Goal: Navigation & Orientation: Find specific page/section

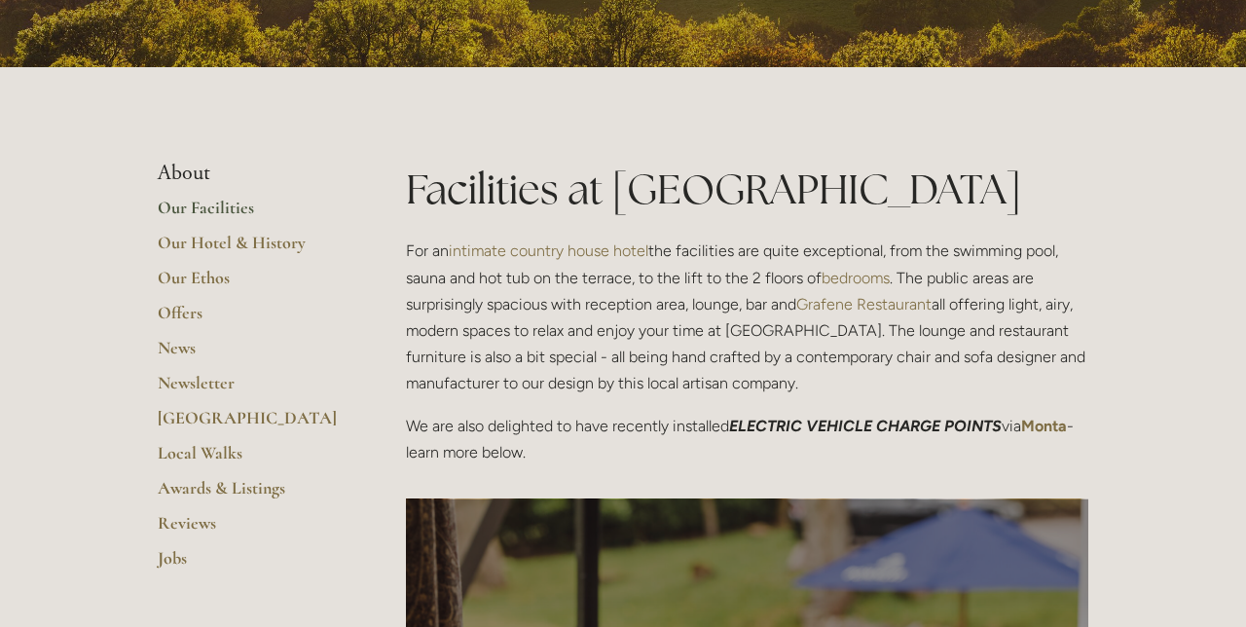
scroll to position [345, 0]
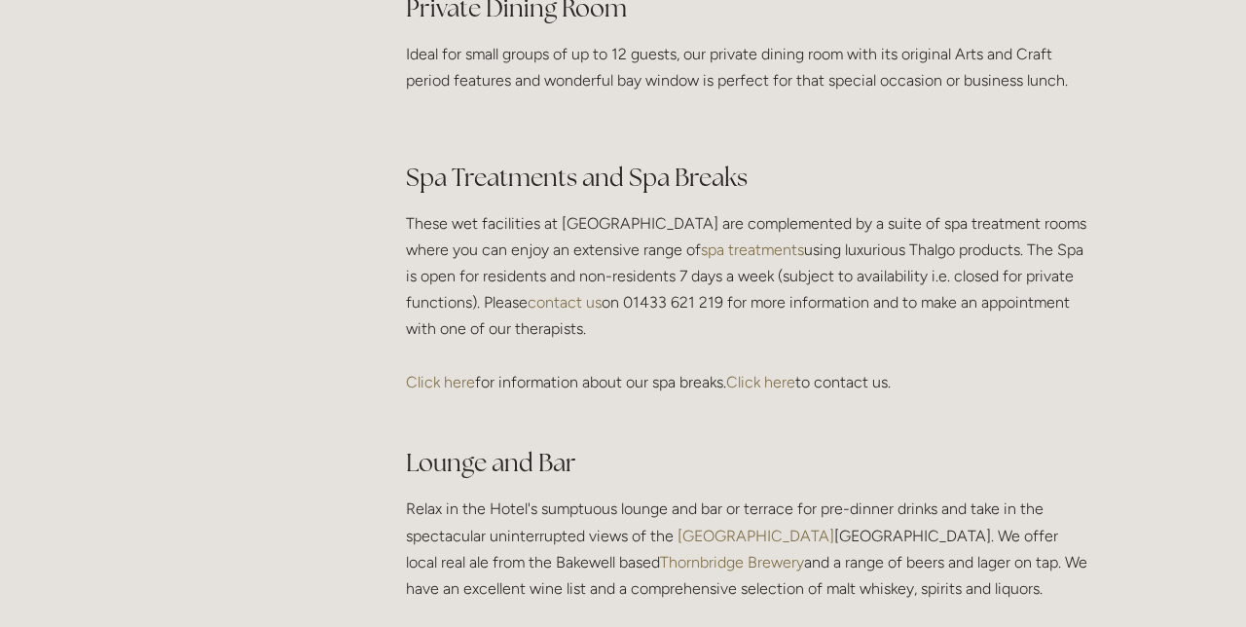
scroll to position [3233, 0]
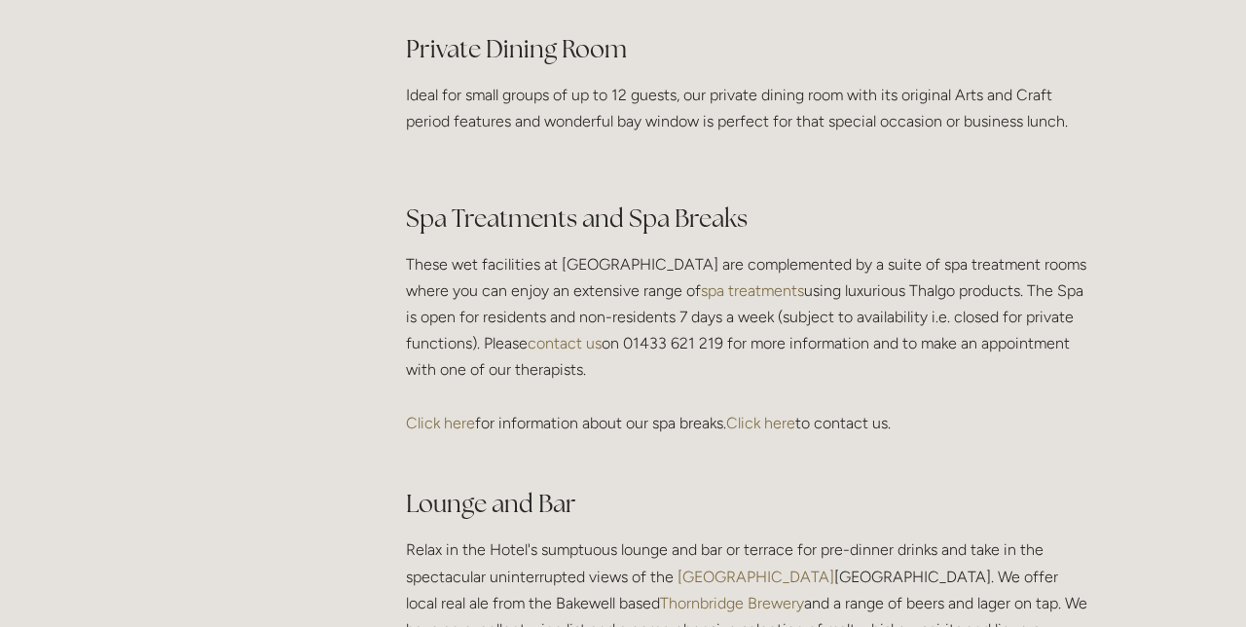
click at [444, 432] on link "Click here" at bounding box center [440, 423] width 69 height 18
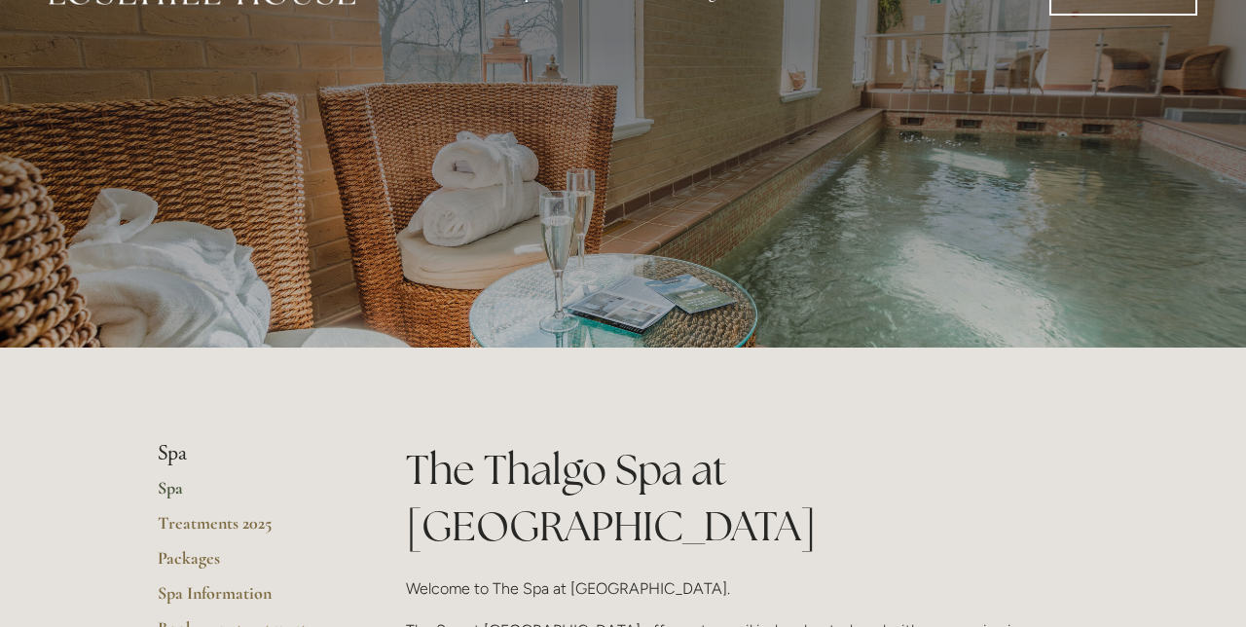
scroll to position [56, 0]
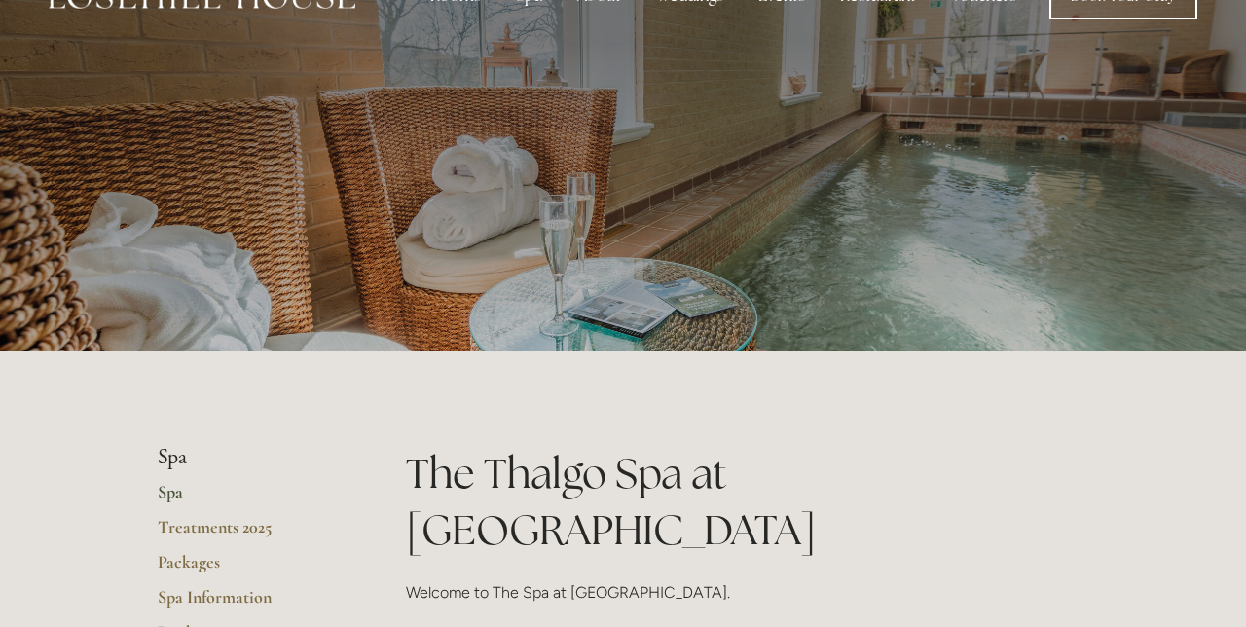
click at [257, 533] on link "Treatments 2025" at bounding box center [251, 533] width 186 height 35
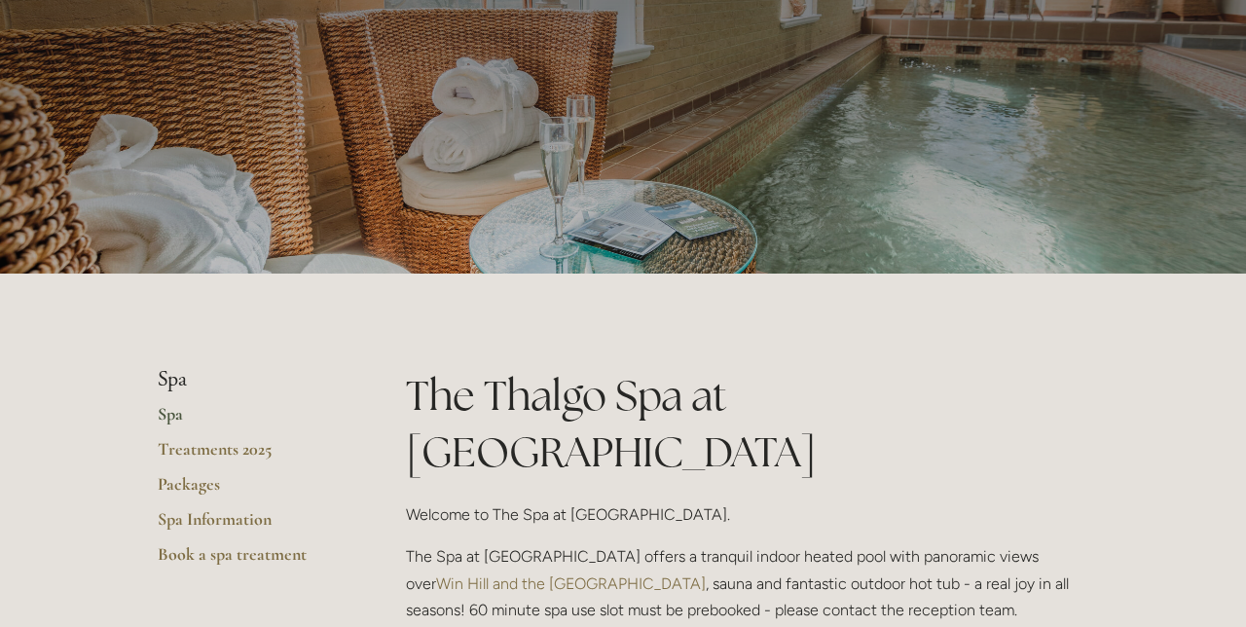
scroll to position [138, 0]
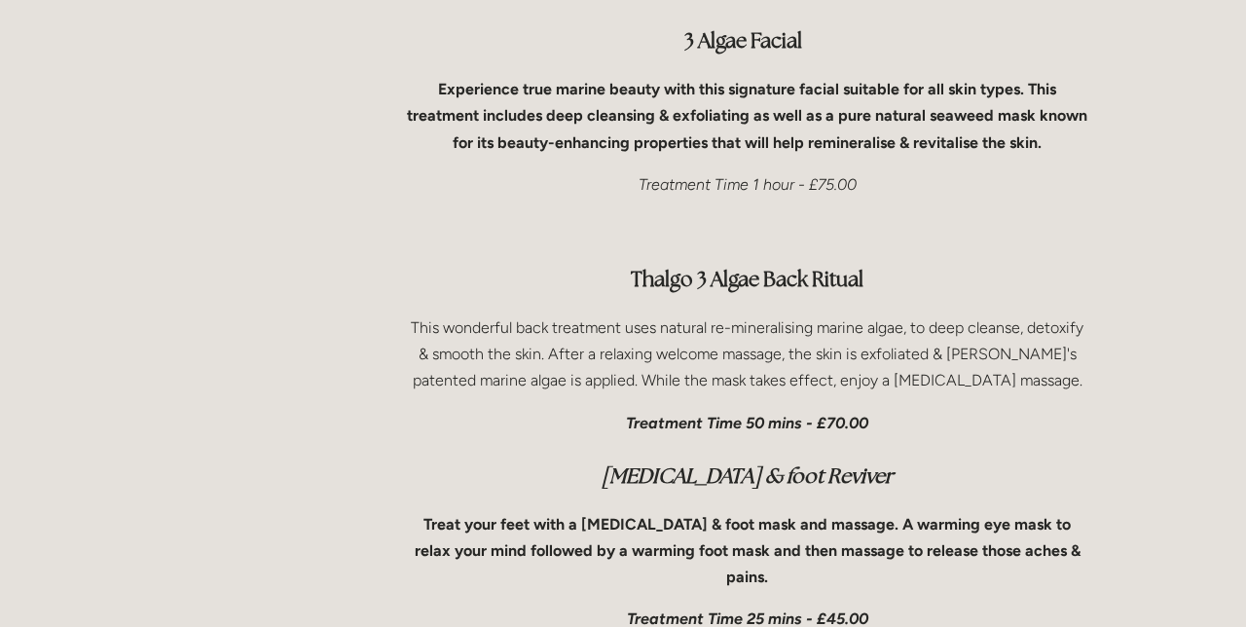
scroll to position [6379, 0]
